Goal: Information Seeking & Learning: Find specific fact

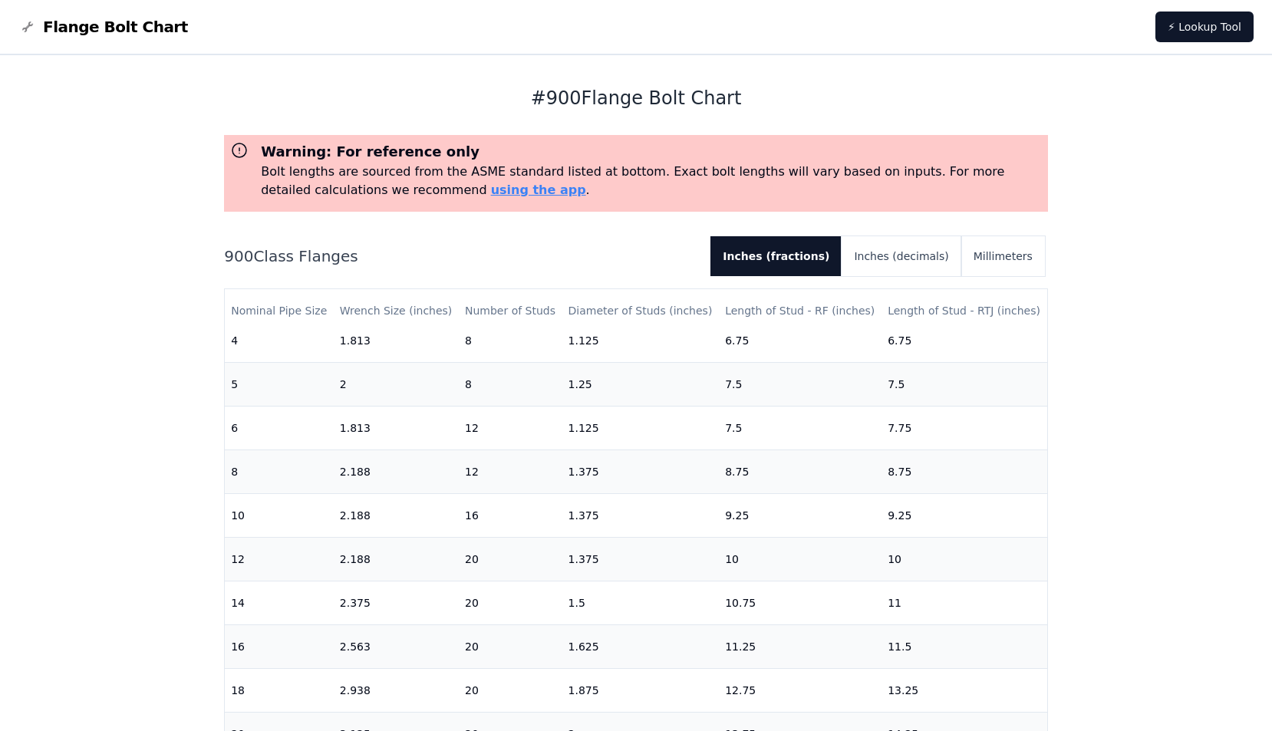
click at [708, 48] on nav "Flange Bolt Chart ⚡ Lookup Tool" at bounding box center [636, 27] width 1272 height 55
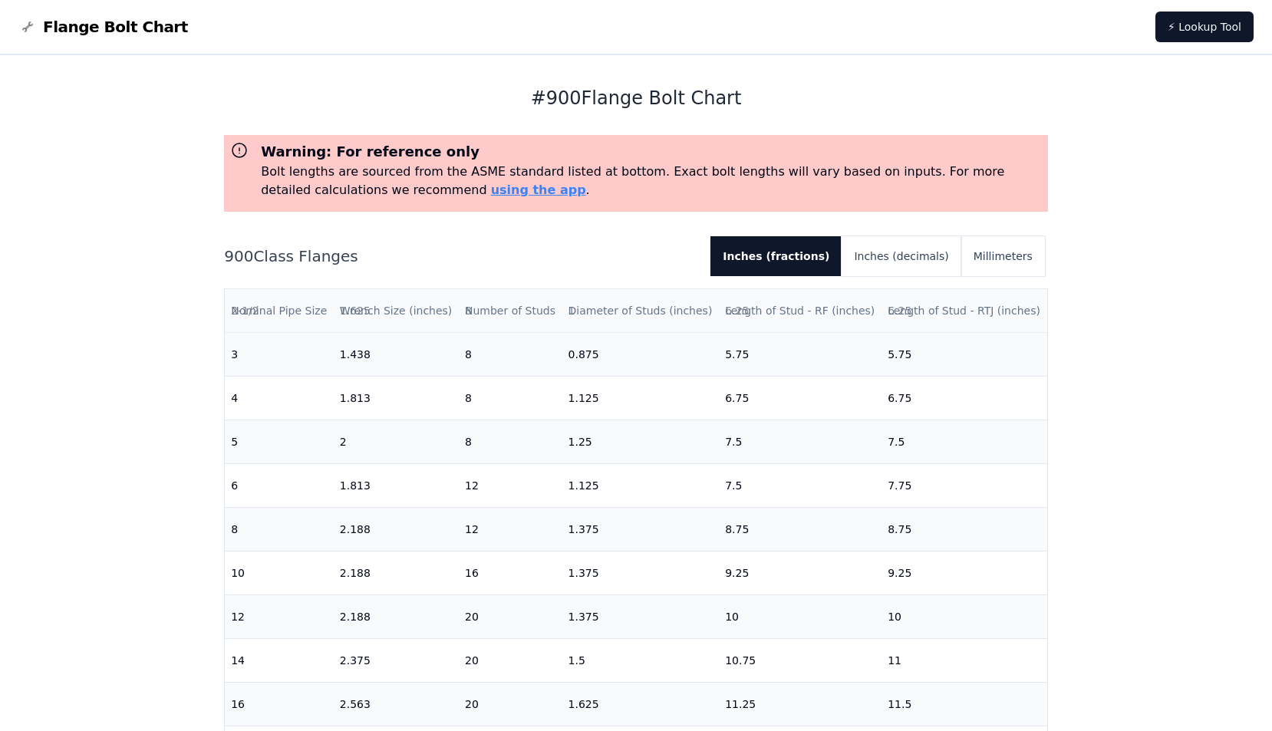
click at [972, 311] on th "Length of Stud - RTJ (inches)" at bounding box center [965, 311] width 166 height 44
click at [993, 310] on th "Length of Stud - RTJ (inches)" at bounding box center [965, 311] width 166 height 44
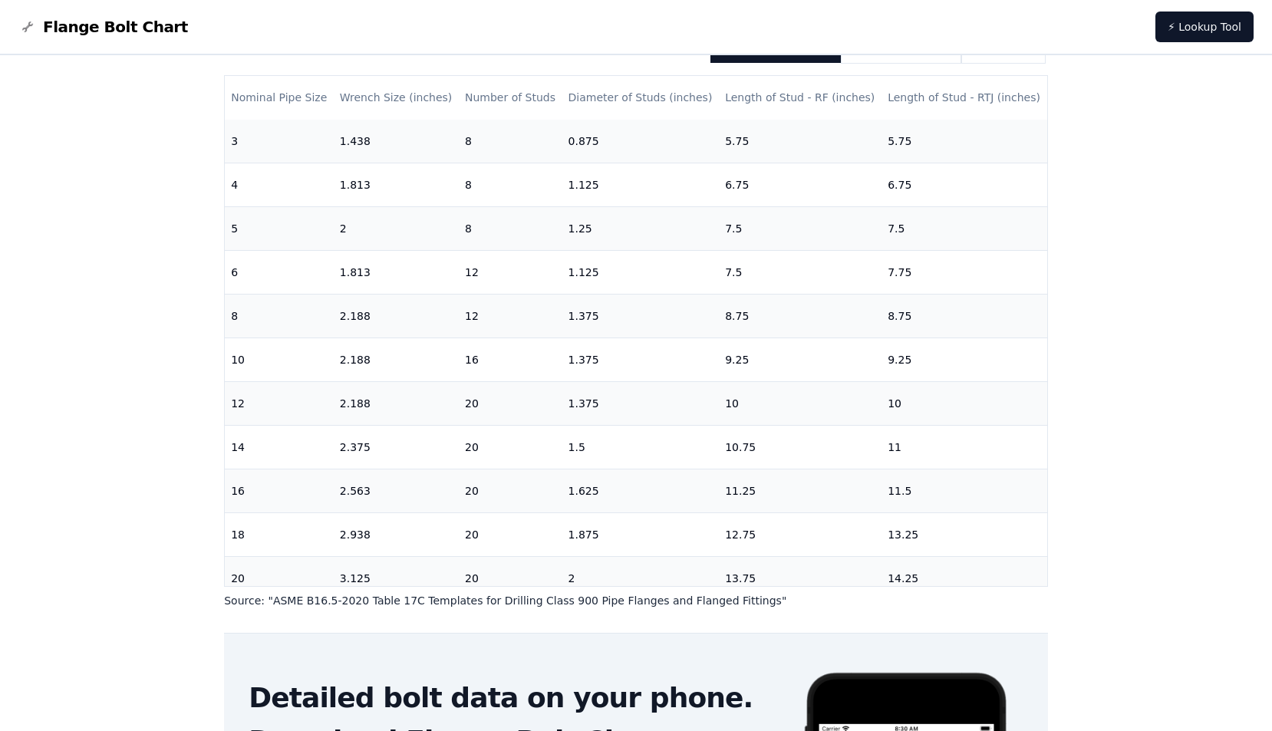
scroll to position [384, 0]
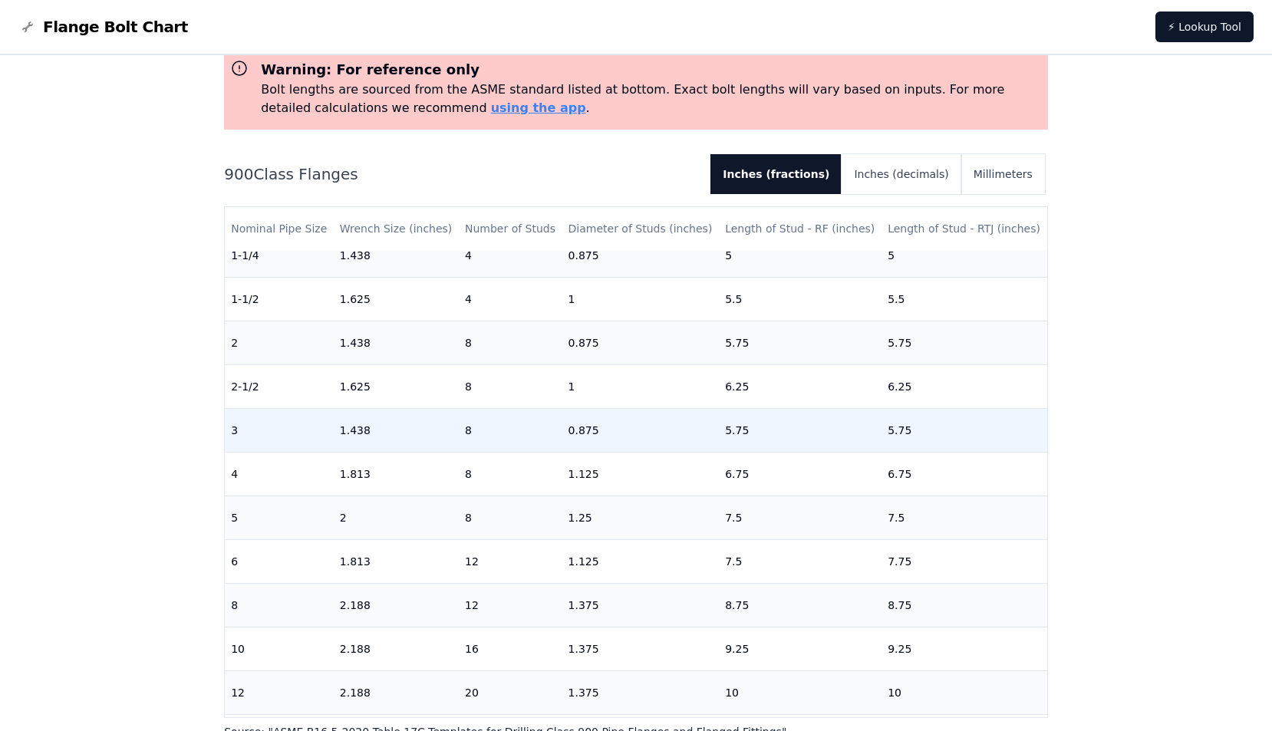
scroll to position [230, 0]
